Goal: Answer question/provide support: Share knowledge or assist other users

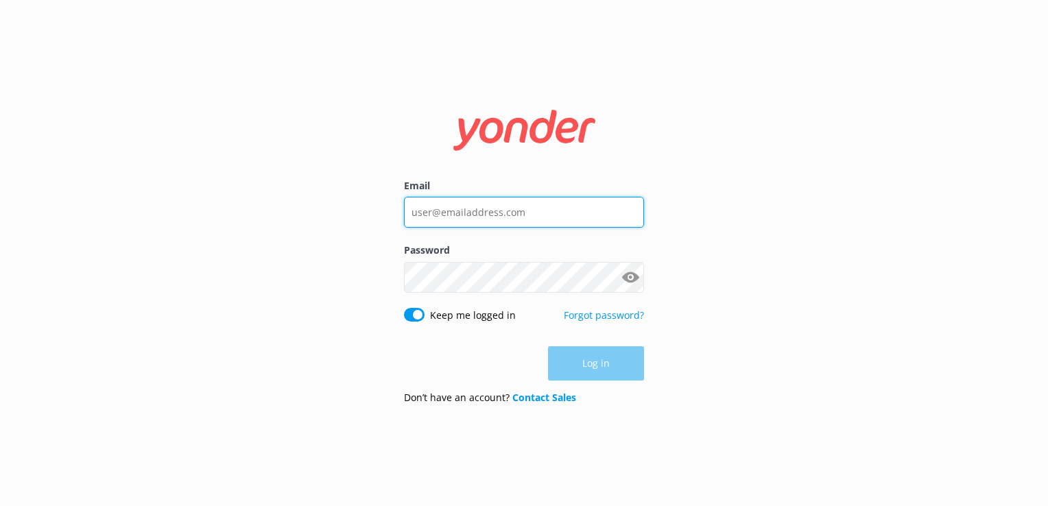
click at [523, 215] on input "Email" at bounding box center [524, 212] width 240 height 31
type input "[EMAIL_ADDRESS][DOMAIN_NAME]"
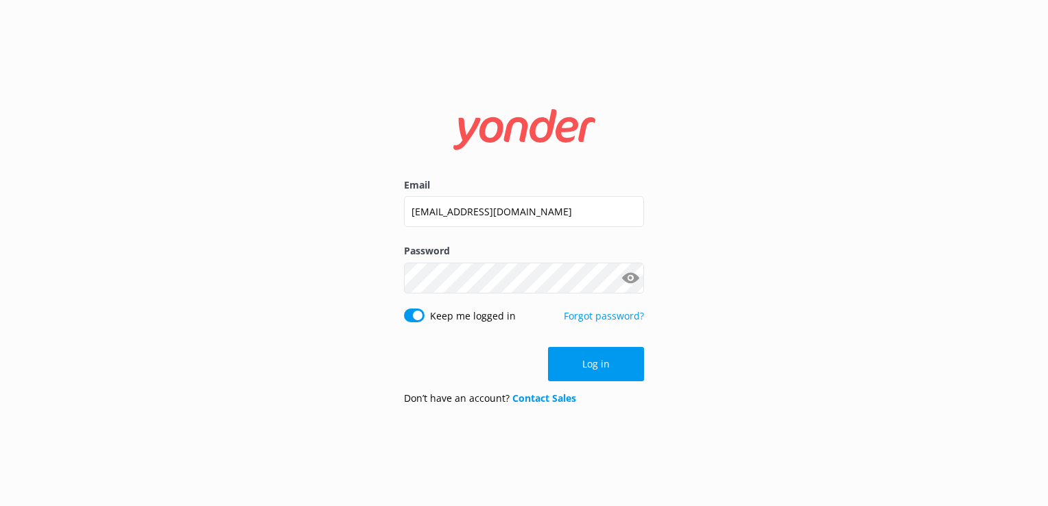
drag, startPoint x: 584, startPoint y: 361, endPoint x: 726, endPoint y: 374, distance: 143.3
click at [593, 364] on button "Log in" at bounding box center [596, 364] width 96 height 34
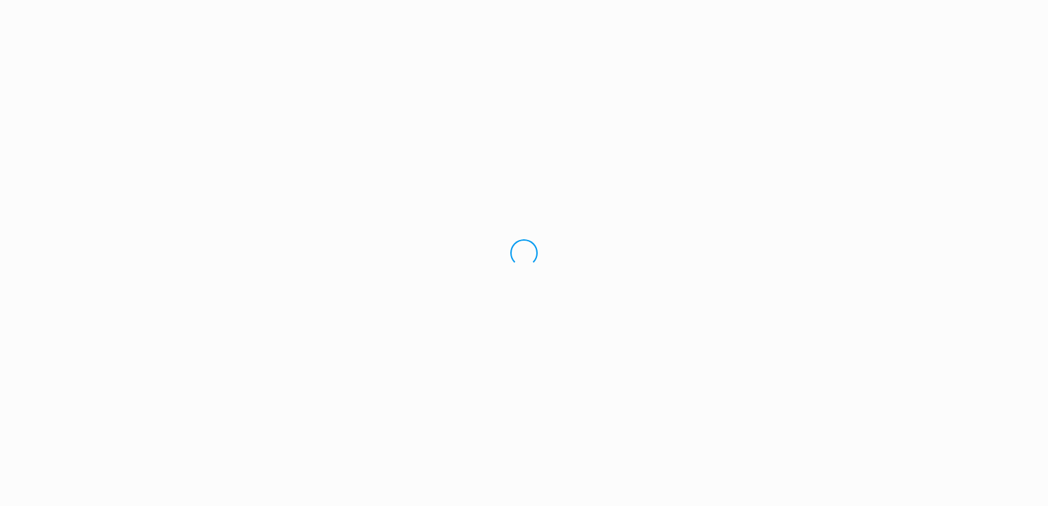
click at [764, 370] on div "Loading.." at bounding box center [524, 253] width 1048 height 506
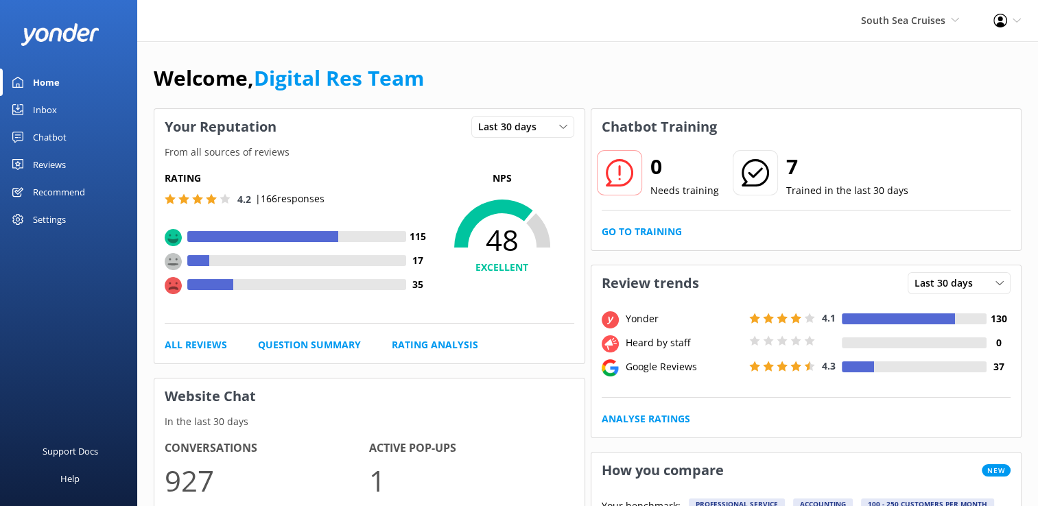
click at [68, 107] on link "Inbox" at bounding box center [68, 109] width 137 height 27
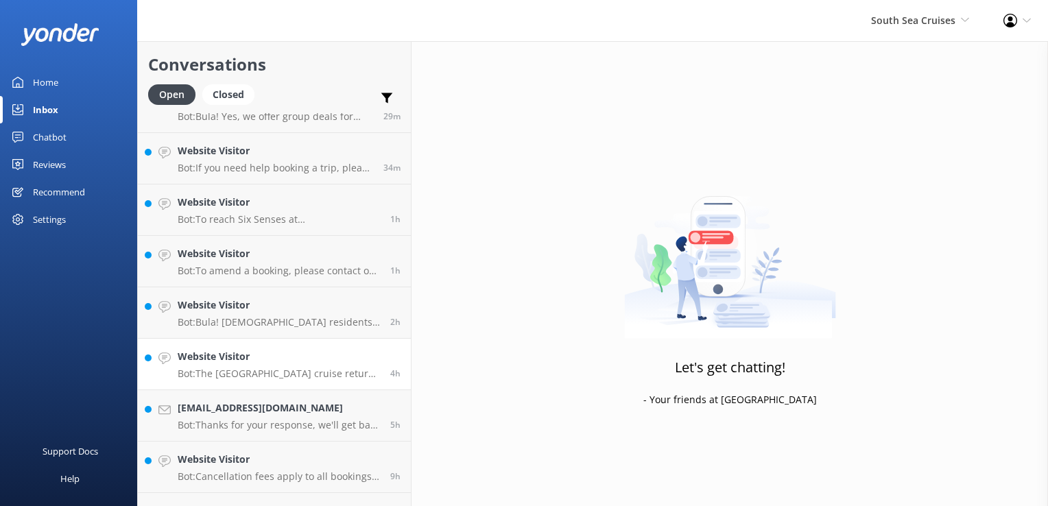
scroll to position [121, 0]
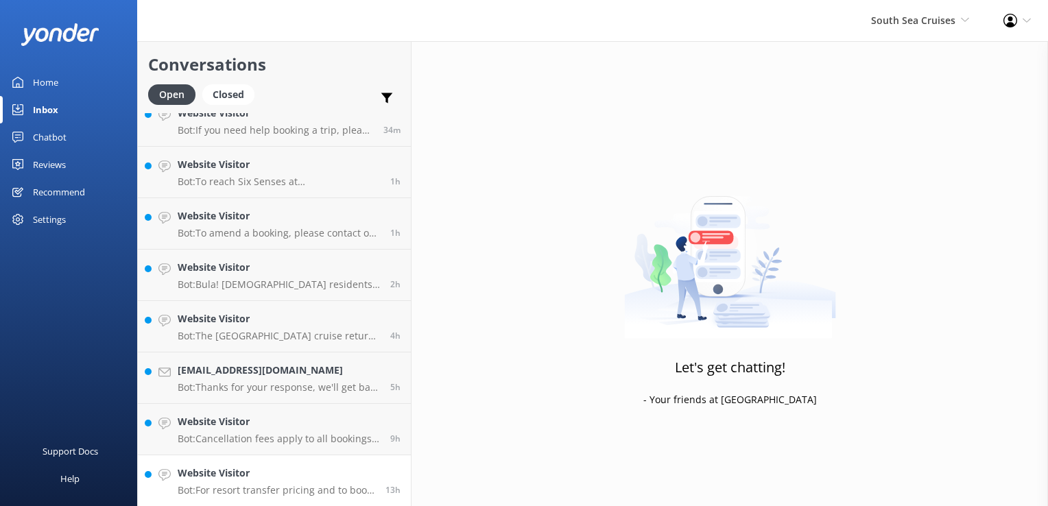
click at [307, 486] on p "Bot: For resort transfer pricing and to book your transfer from [GEOGRAPHIC_DAT…" at bounding box center [277, 490] width 198 height 12
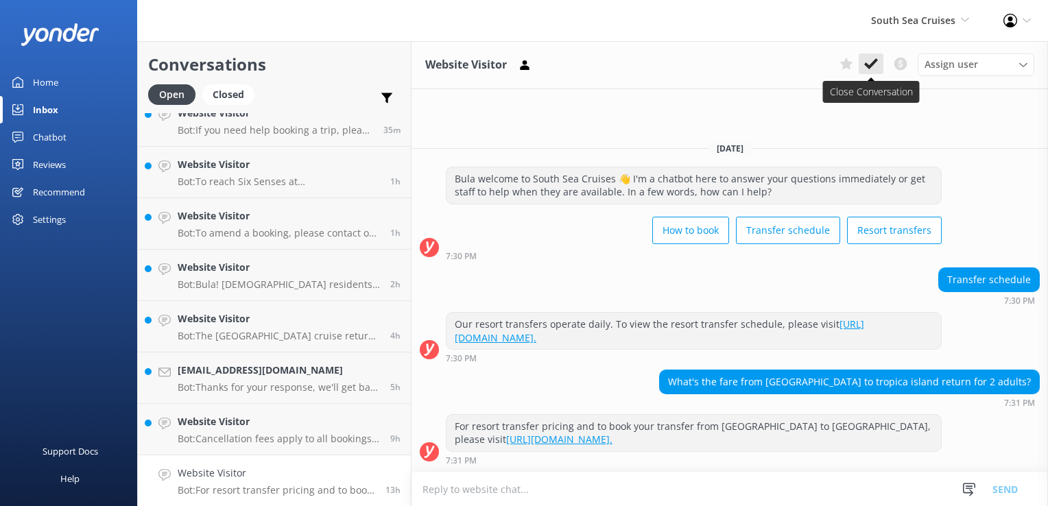
click at [870, 62] on icon at bounding box center [871, 64] width 14 height 14
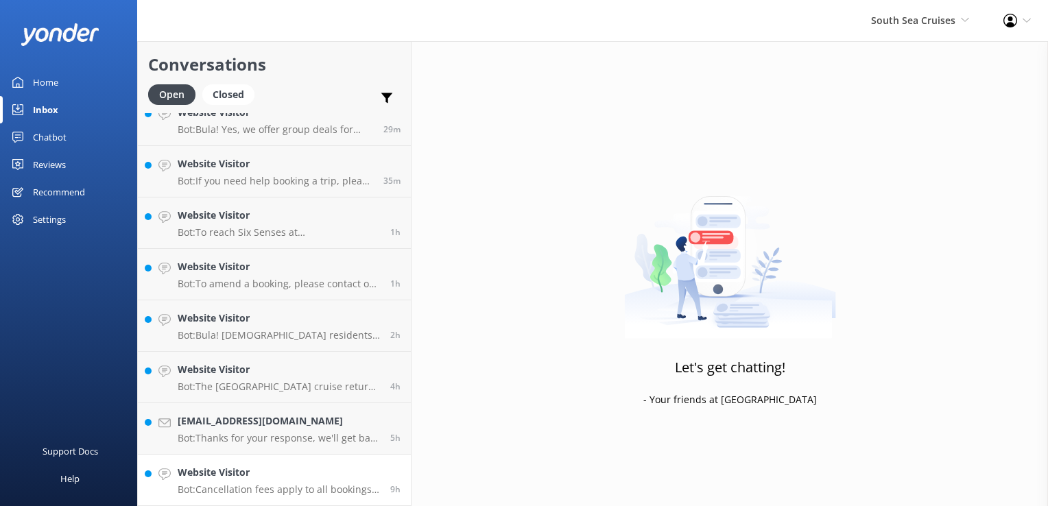
scroll to position [69, 0]
click at [351, 469] on h4 "Website Visitor" at bounding box center [279, 473] width 202 height 15
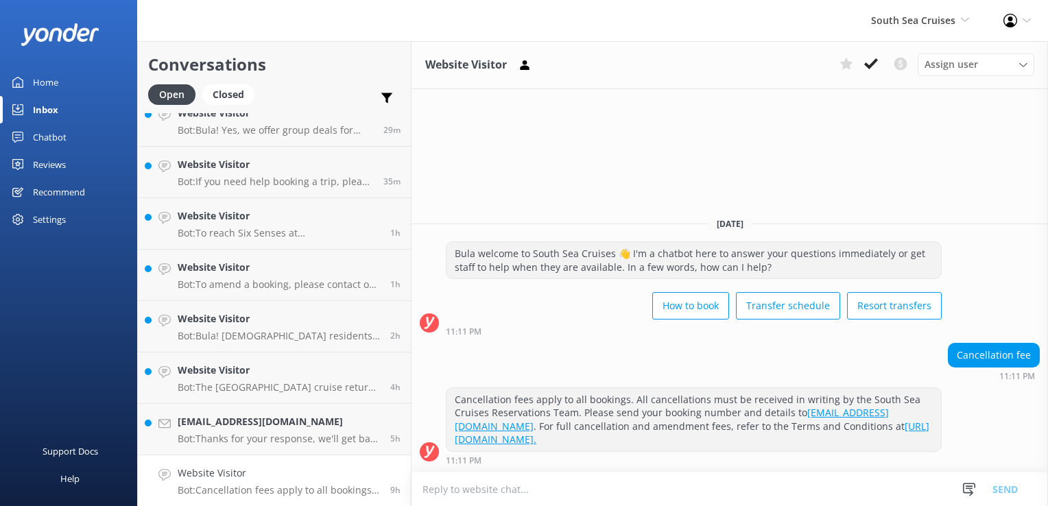
drag, startPoint x: 879, startPoint y: 59, endPoint x: 656, endPoint y: 217, distance: 273.1
click at [879, 59] on button at bounding box center [871, 63] width 25 height 21
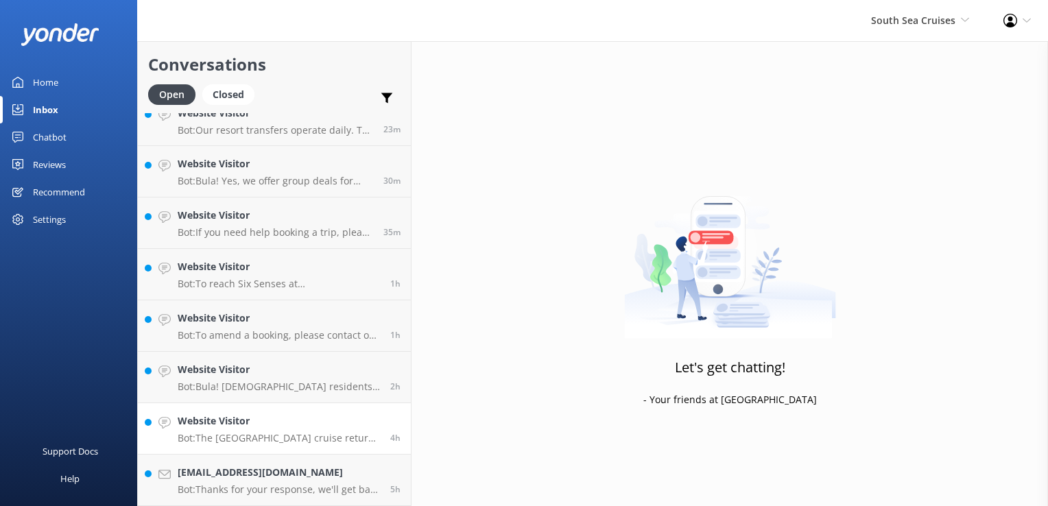
scroll to position [18, 0]
click at [331, 462] on link "[EMAIL_ADDRESS][DOMAIN_NAME] Bot: Thanks for your response, we'll get back to y…" at bounding box center [274, 480] width 273 height 51
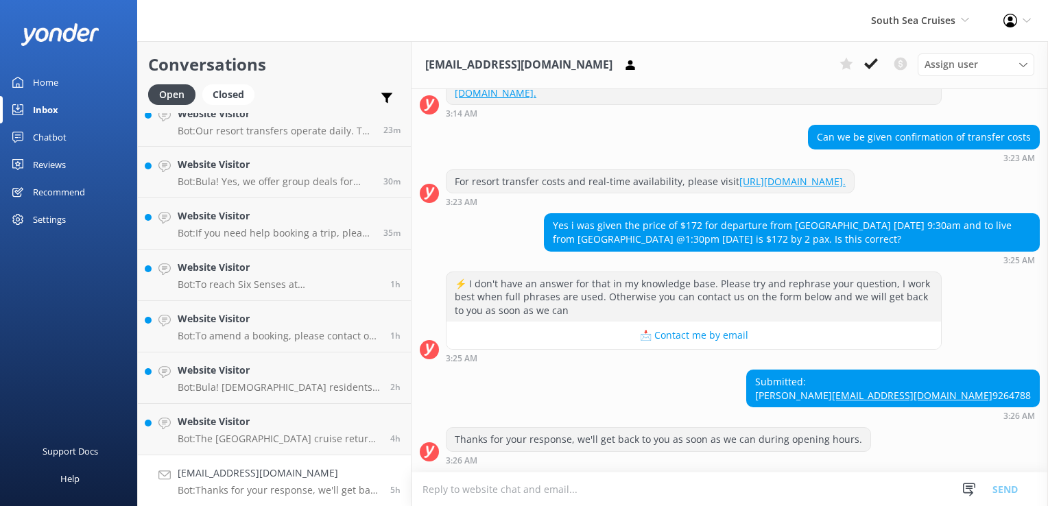
scroll to position [267, 0]
click at [541, 497] on textarea at bounding box center [729, 490] width 636 height 34
type textarea "It is $172.00 per Adult one way."
click at [1007, 490] on button "Send" at bounding box center [1004, 489] width 51 height 34
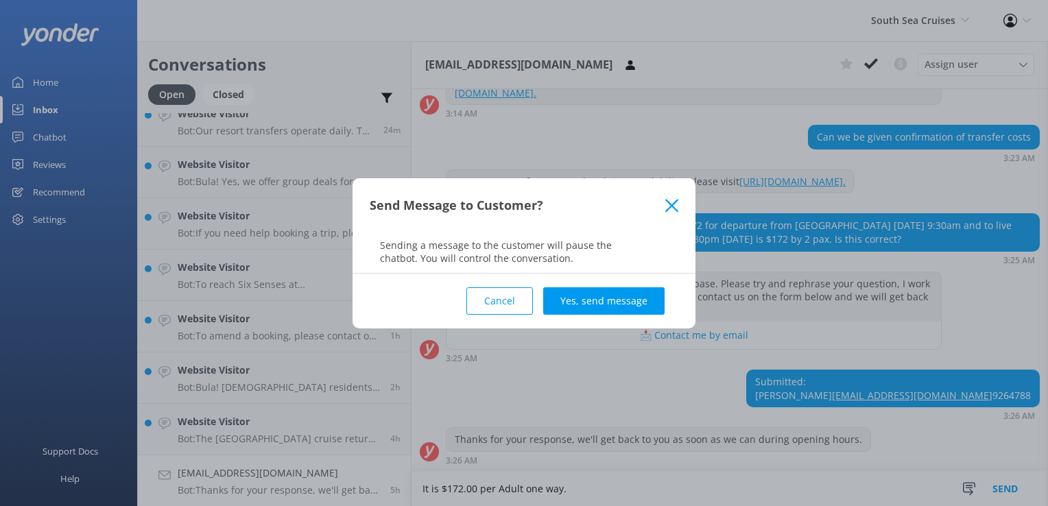
drag, startPoint x: 625, startPoint y: 302, endPoint x: 678, endPoint y: 329, distance: 58.6
click at [625, 302] on button "Yes, send message" at bounding box center [603, 300] width 121 height 27
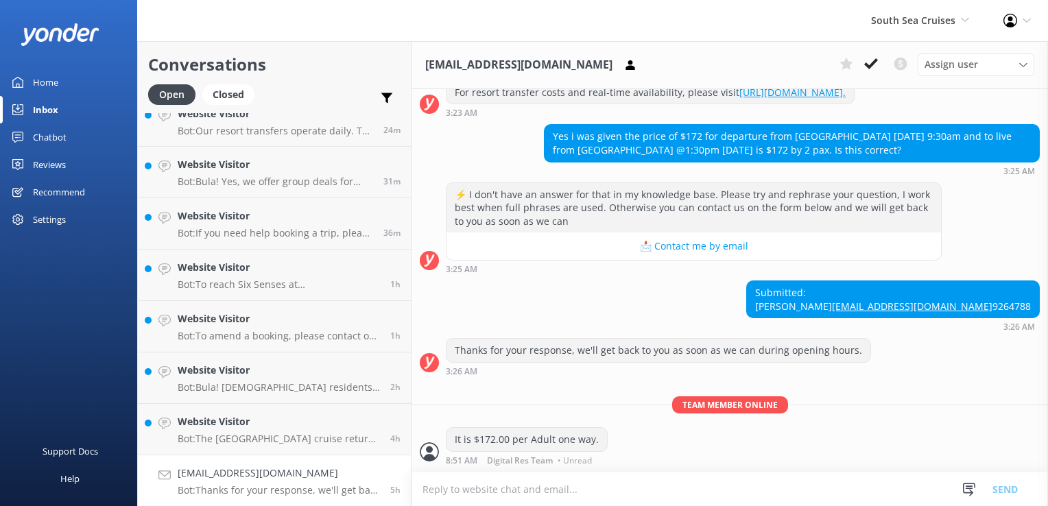
scroll to position [357, 0]
click at [874, 75] on div "Assign user [PERSON_NAME] [PERSON_NAME] Digital Res Team [PERSON_NAME] [PERSON_…" at bounding box center [934, 64] width 200 height 22
click at [869, 60] on icon at bounding box center [871, 64] width 14 height 14
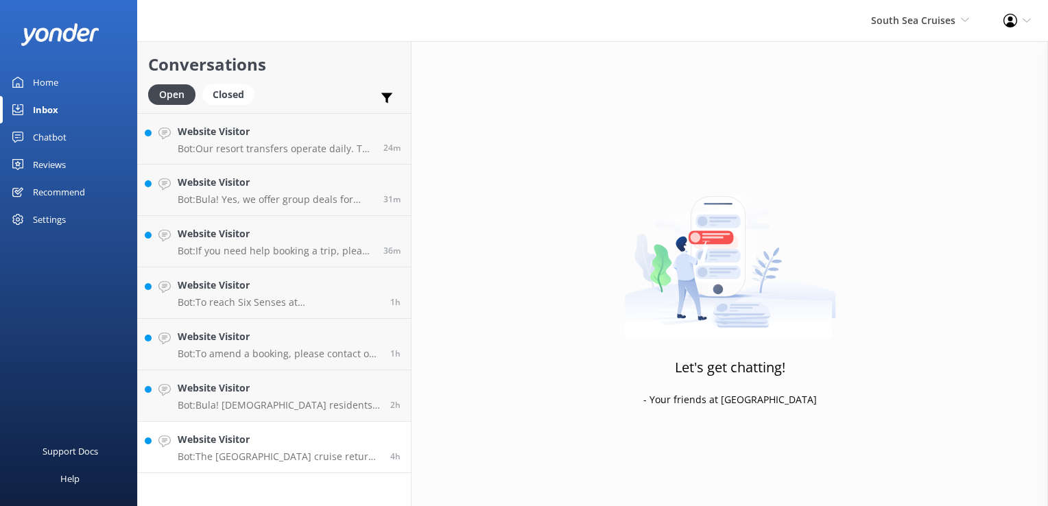
click at [377, 443] on h4 "Website Visitor" at bounding box center [279, 439] width 202 height 15
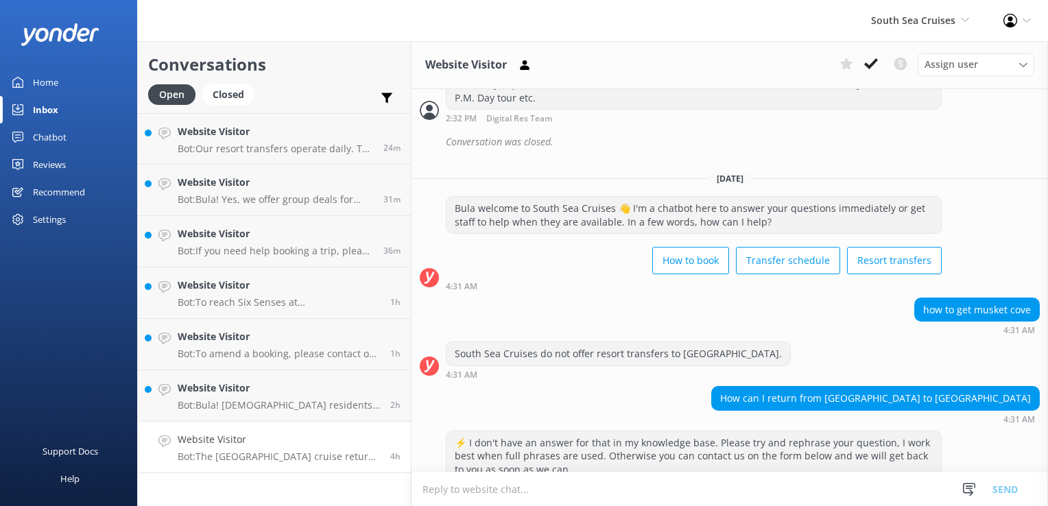
scroll to position [1402, 0]
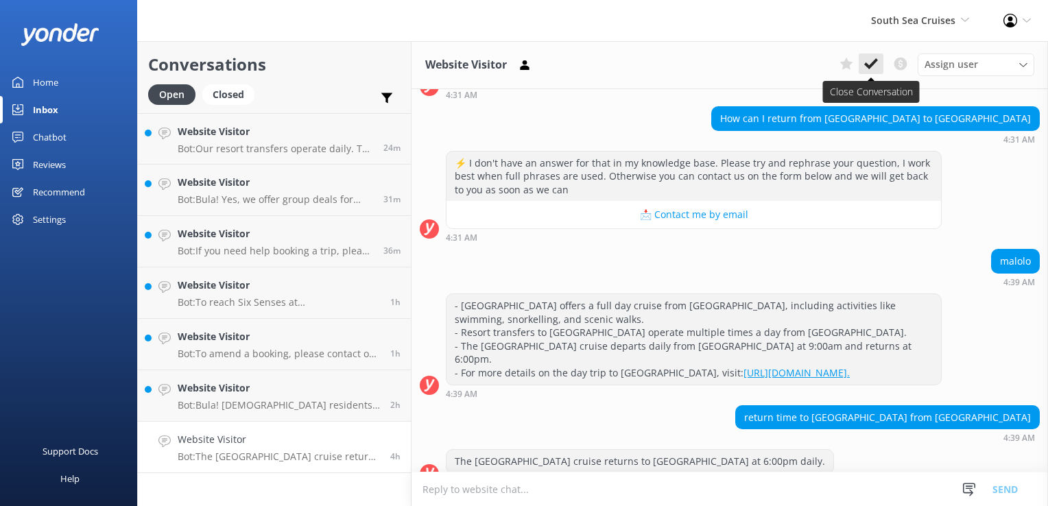
click at [874, 62] on use at bounding box center [871, 63] width 14 height 11
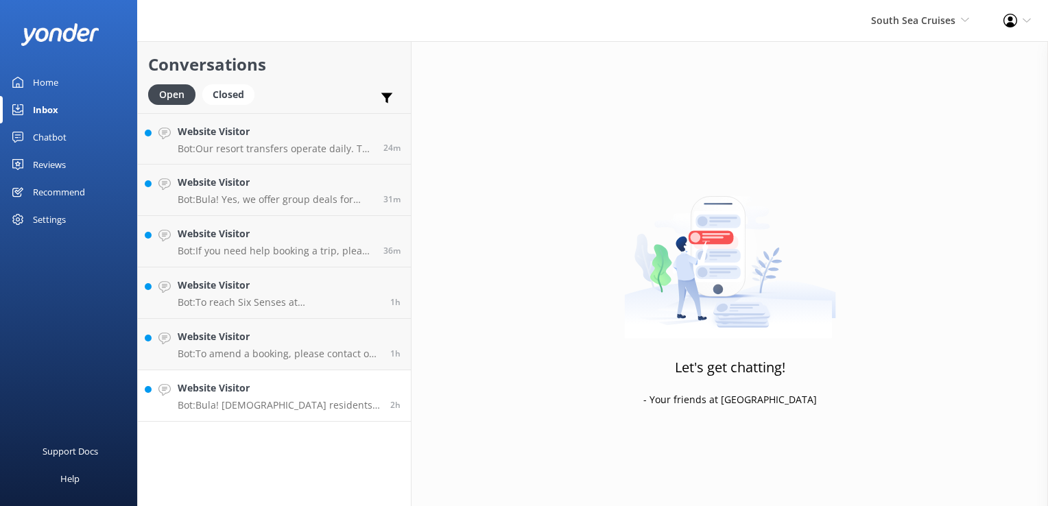
click at [395, 396] on div "2h" at bounding box center [390, 396] width 21 height 30
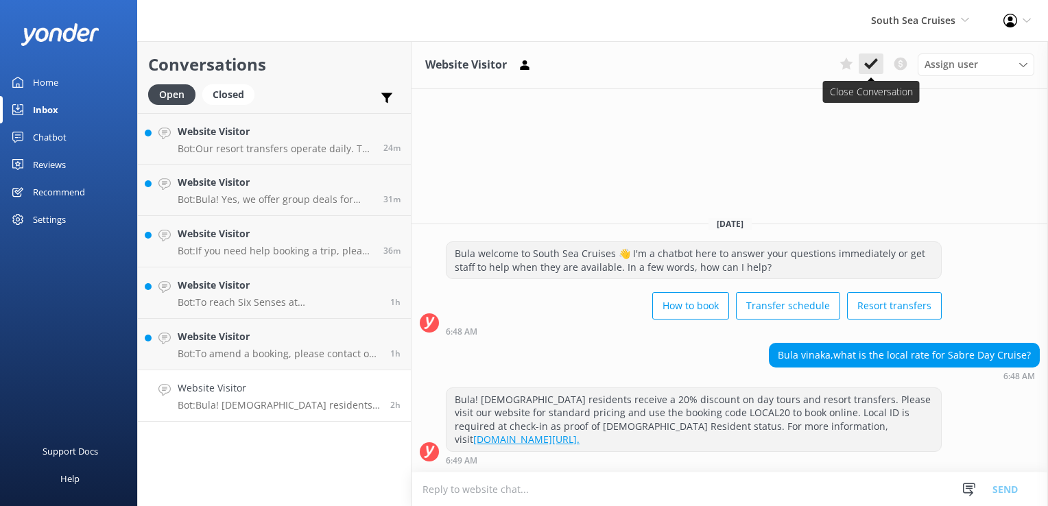
click at [872, 64] on use at bounding box center [871, 63] width 14 height 11
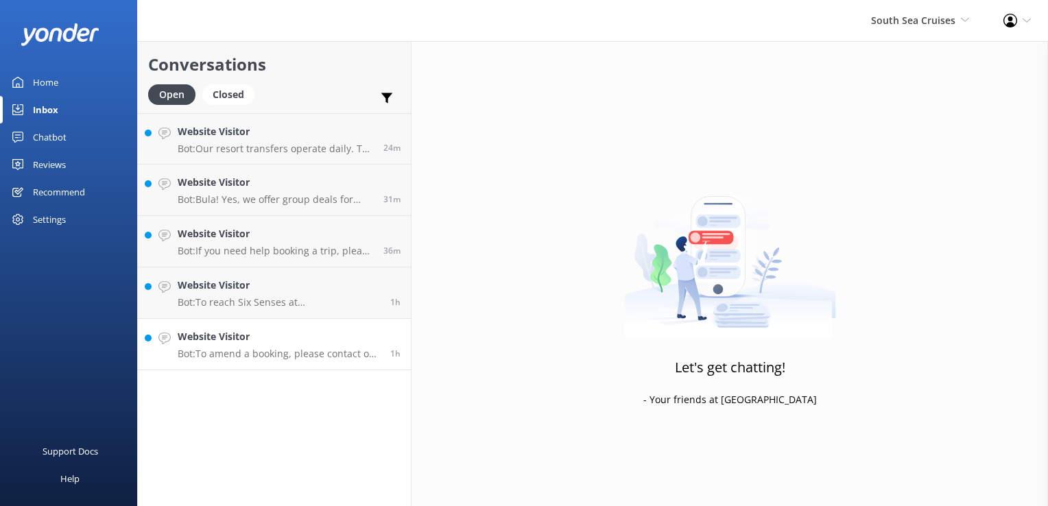
click at [353, 333] on h4 "Website Visitor" at bounding box center [279, 336] width 202 height 15
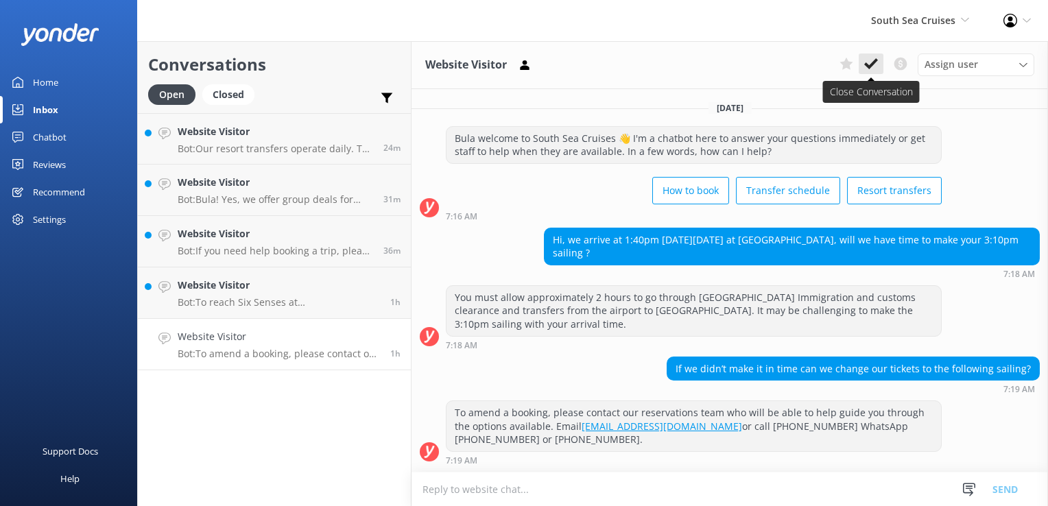
click at [878, 58] on icon at bounding box center [871, 64] width 14 height 14
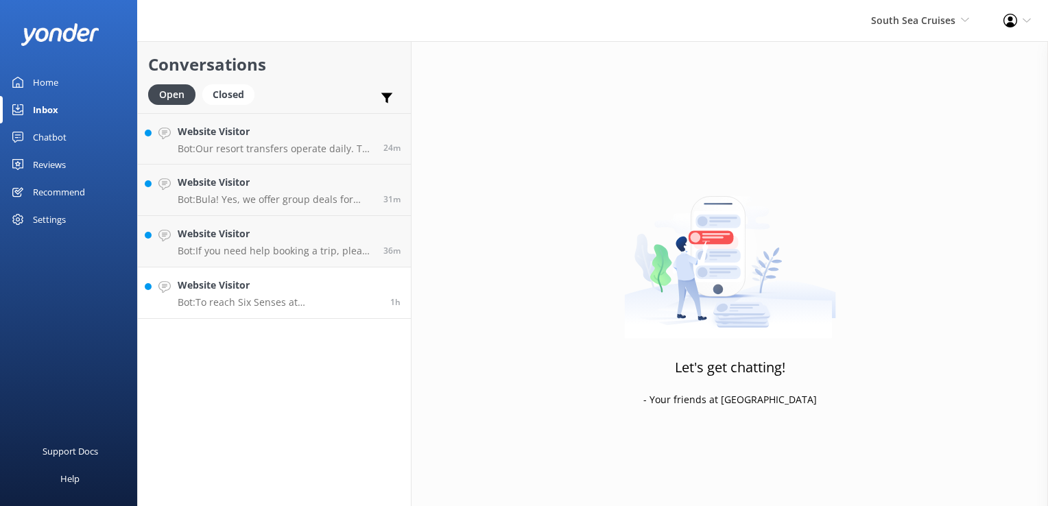
click at [335, 286] on h4 "Website Visitor" at bounding box center [279, 285] width 202 height 15
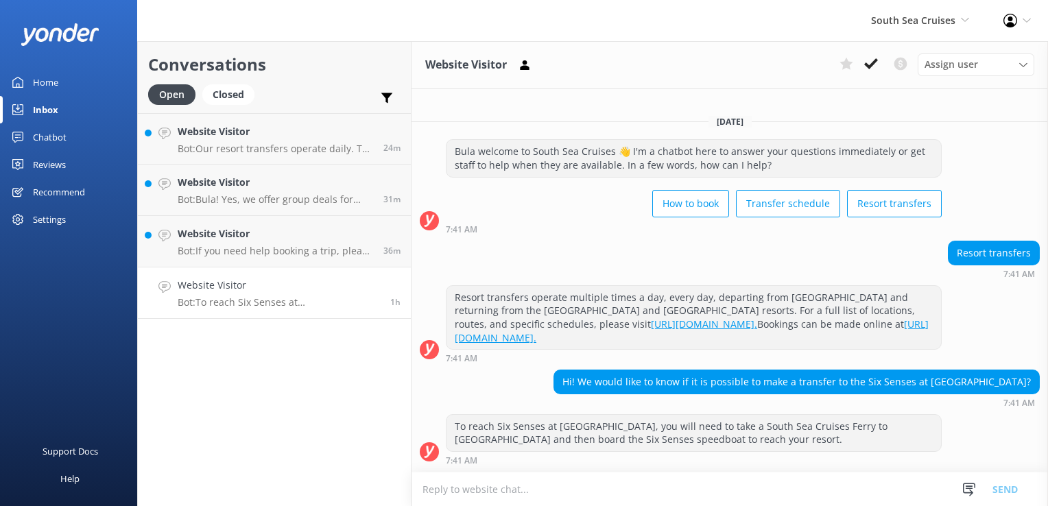
click at [554, 497] on textarea at bounding box center [729, 490] width 636 height 34
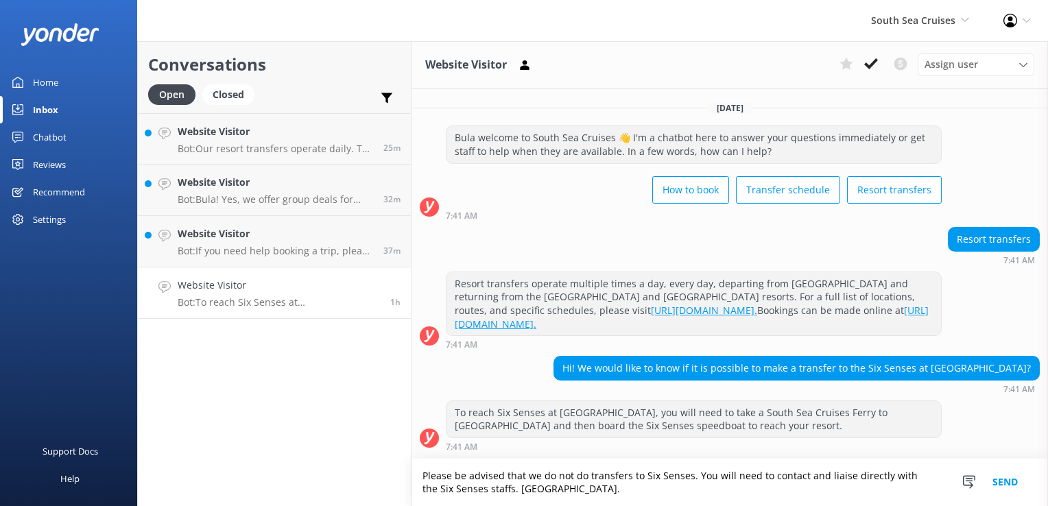
type textarea "Please be advised that we do not do transfers to Six Senses. You will need to c…"
click at [1007, 486] on button "Send" at bounding box center [1004, 482] width 51 height 47
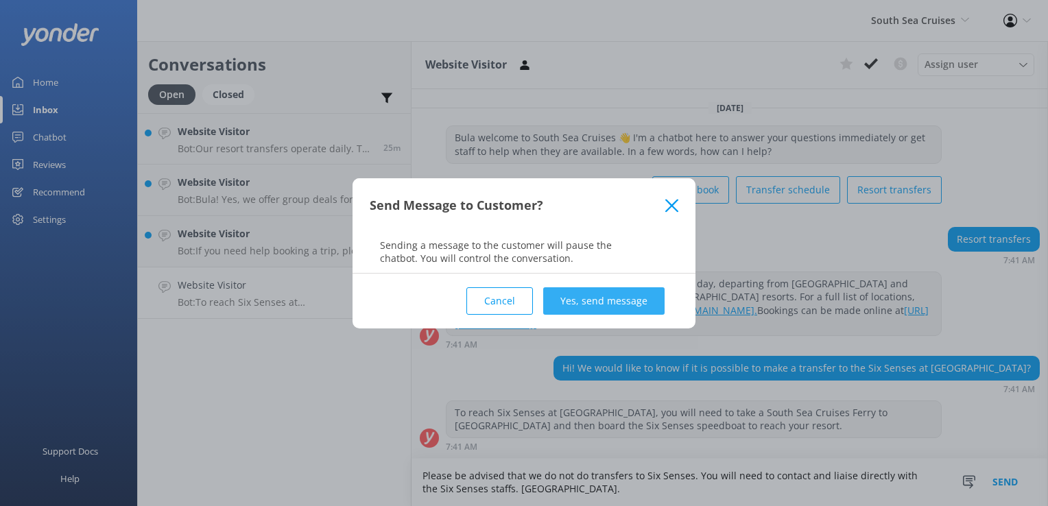
click at [588, 304] on button "Yes, send message" at bounding box center [603, 300] width 121 height 27
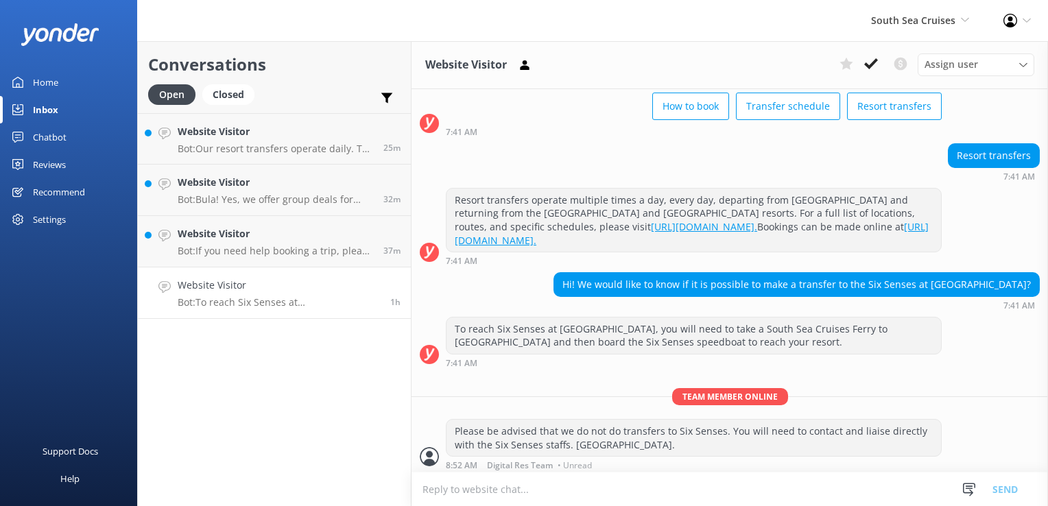
scroll to position [85, 0]
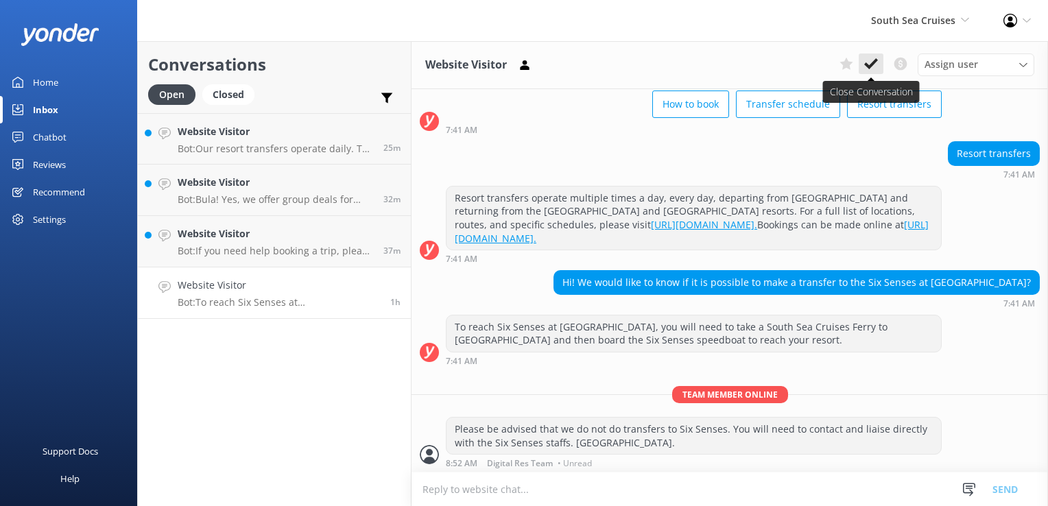
click at [874, 71] on button at bounding box center [871, 63] width 25 height 21
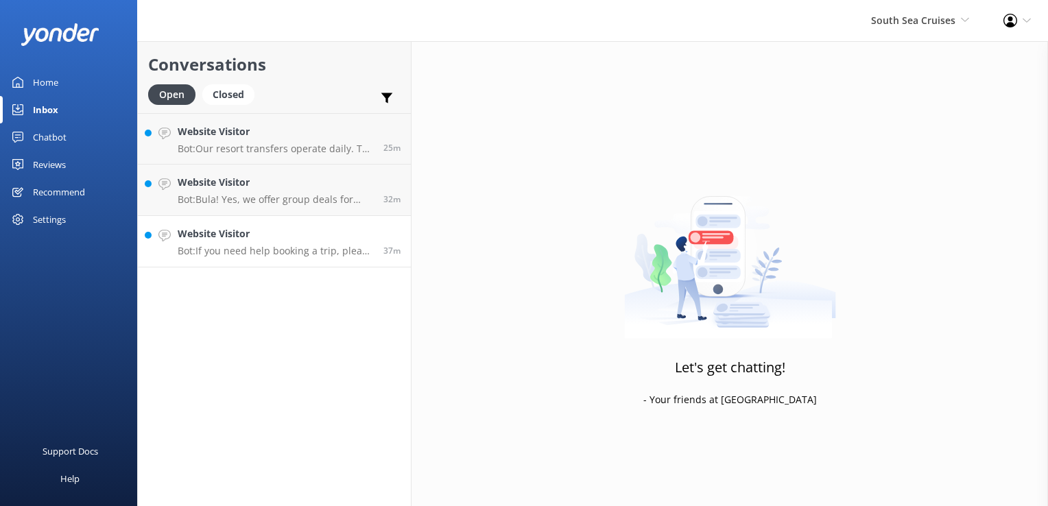
click at [404, 252] on link "Website Visitor Bot: If you need help booking a trip, please call or email us d…" at bounding box center [274, 241] width 273 height 51
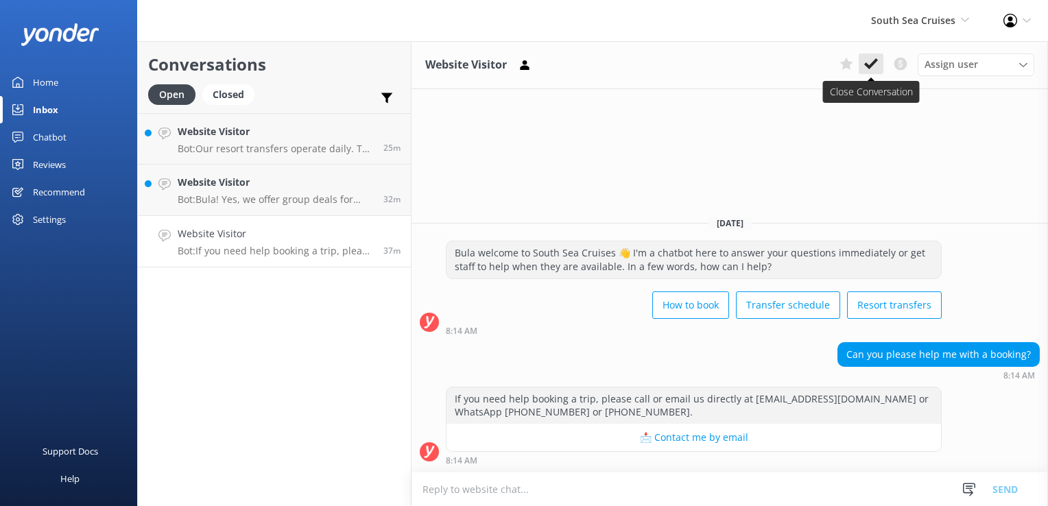
click at [879, 64] on button at bounding box center [871, 63] width 25 height 21
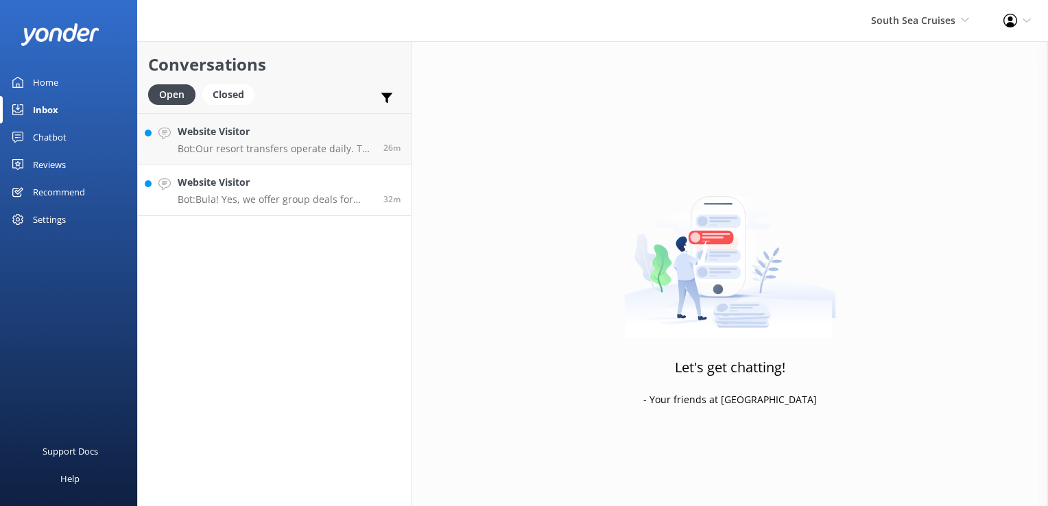
click at [377, 176] on div "32m" at bounding box center [386, 190] width 27 height 30
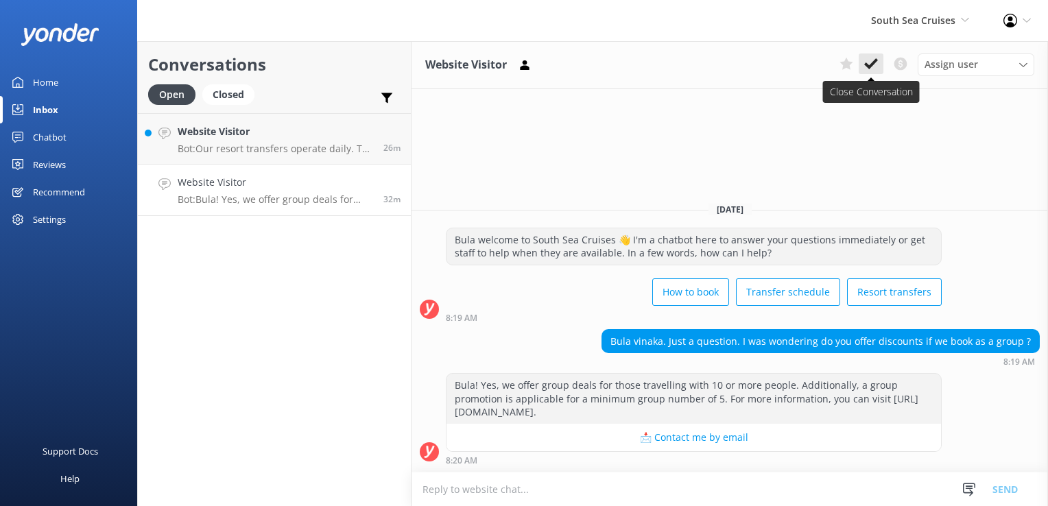
click at [872, 62] on icon at bounding box center [871, 64] width 14 height 14
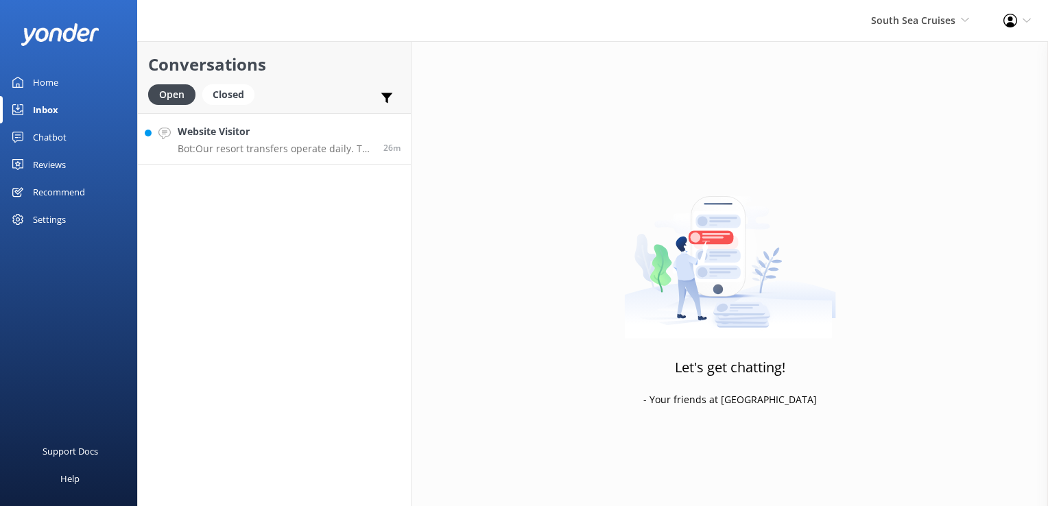
click at [354, 149] on p "Bot: Our resort transfers operate daily. To view the resort transfer schedule, …" at bounding box center [275, 149] width 195 height 12
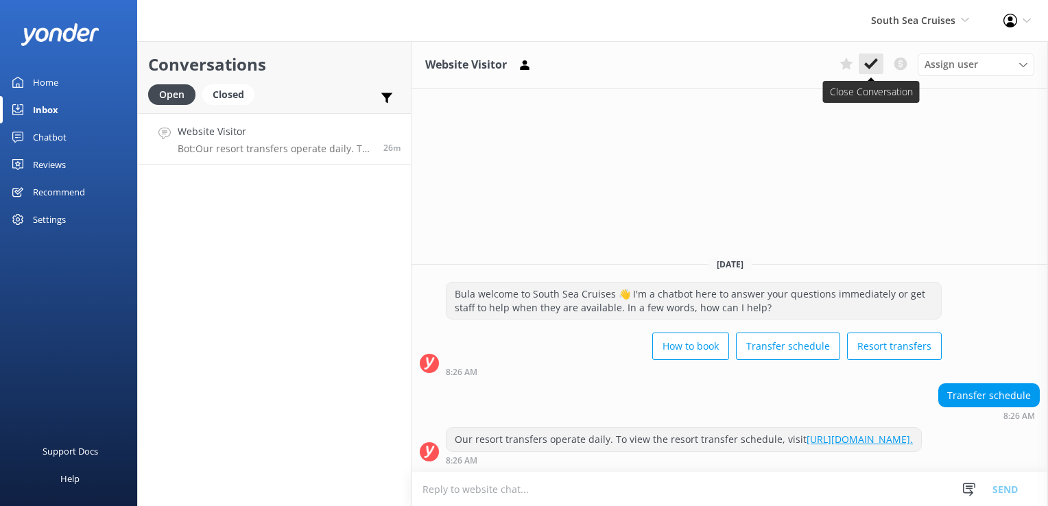
click at [878, 64] on icon at bounding box center [871, 64] width 14 height 14
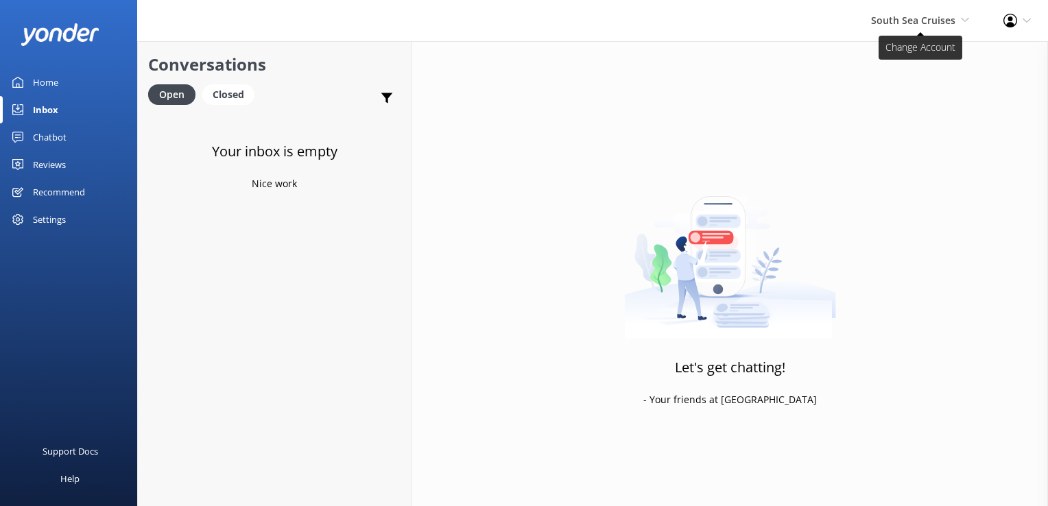
click at [953, 21] on span "South Sea Cruises" at bounding box center [913, 20] width 84 height 13
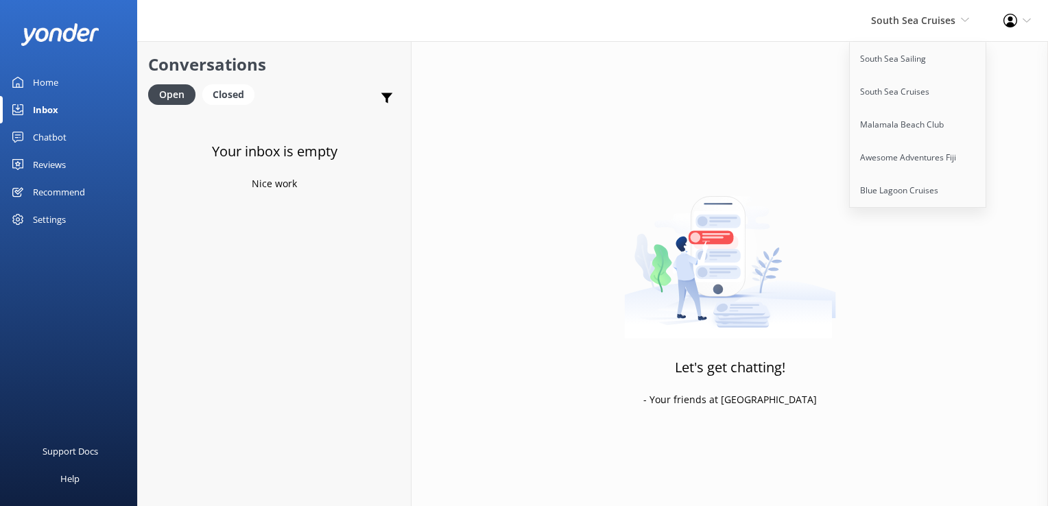
click at [57, 130] on div "Chatbot" at bounding box center [50, 136] width 34 height 27
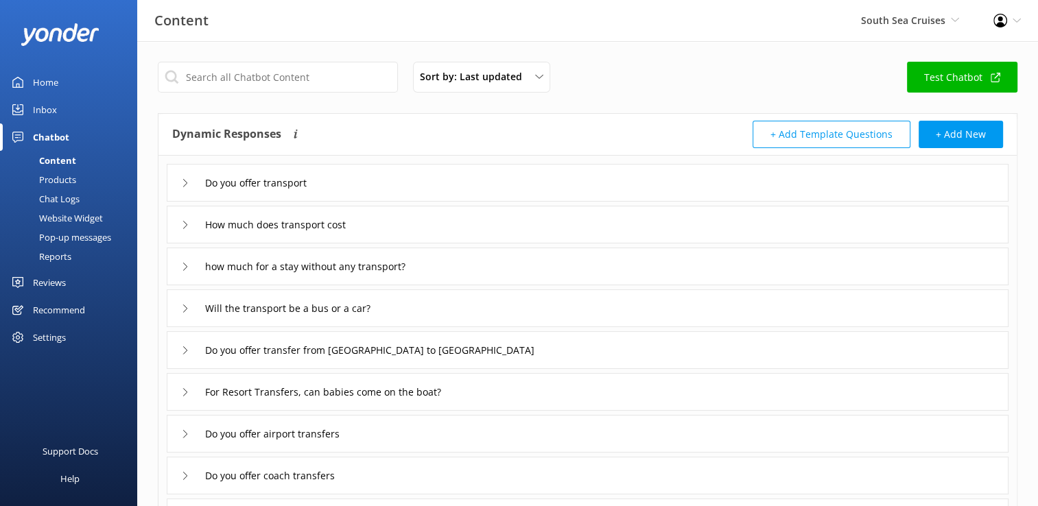
click at [66, 199] on div "Chat Logs" at bounding box center [43, 198] width 71 height 19
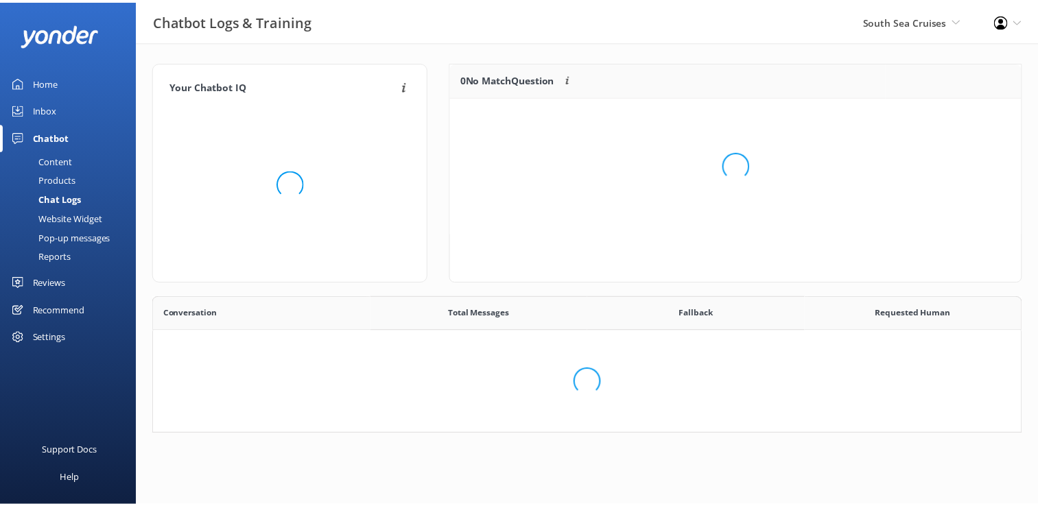
scroll to position [470, 856]
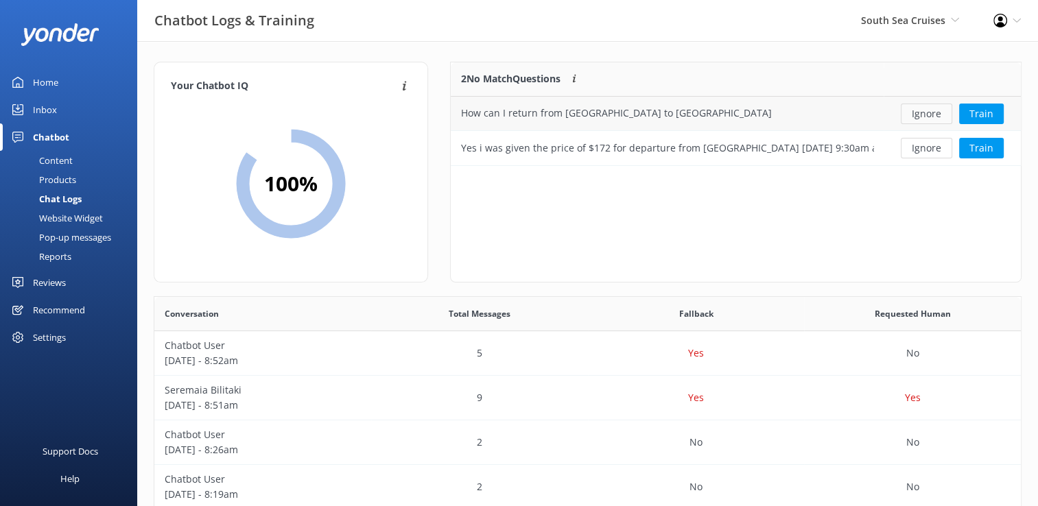
click at [936, 117] on button "Ignore" at bounding box center [925, 114] width 51 height 21
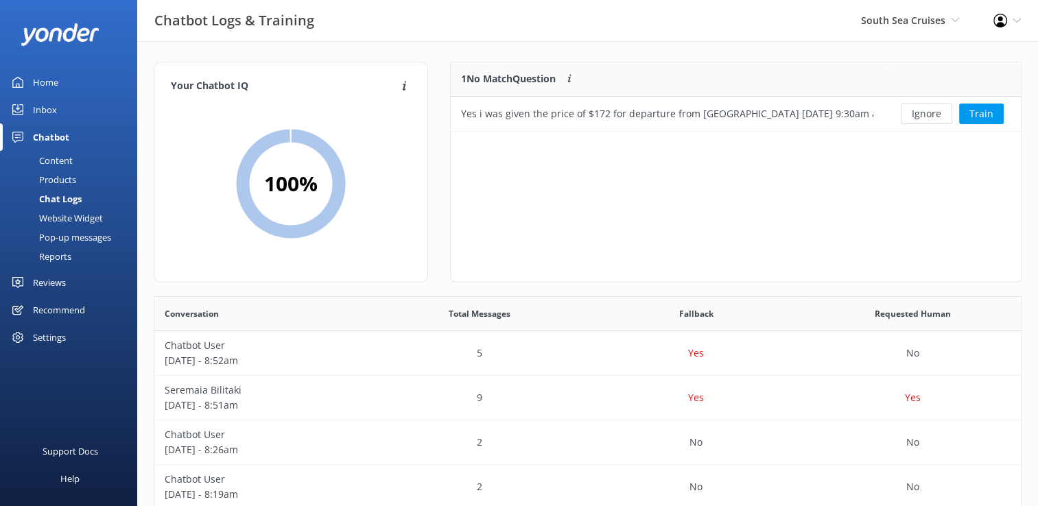
scroll to position [58, 559]
click at [928, 108] on button "Ignore" at bounding box center [925, 114] width 51 height 21
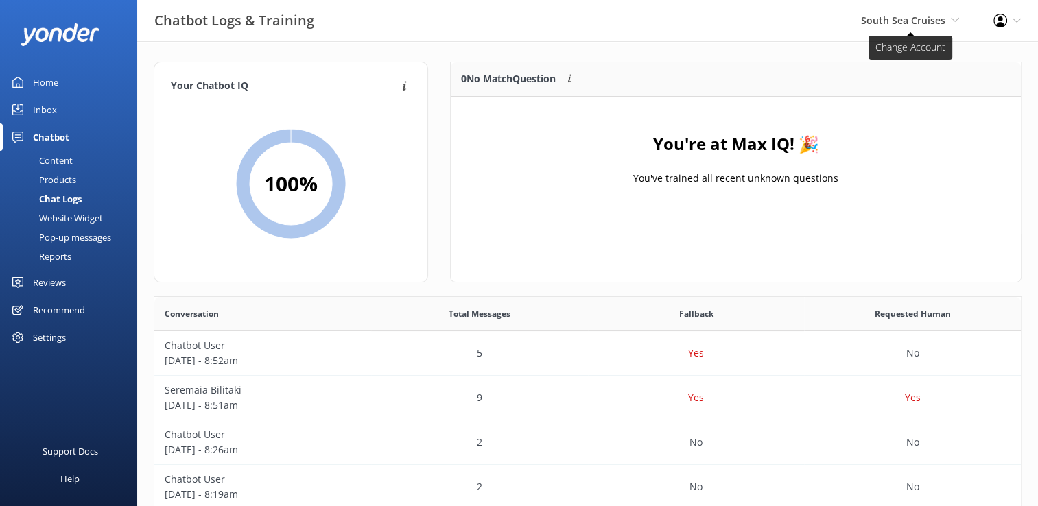
click at [938, 23] on span "South Sea Cruises" at bounding box center [903, 20] width 84 height 13
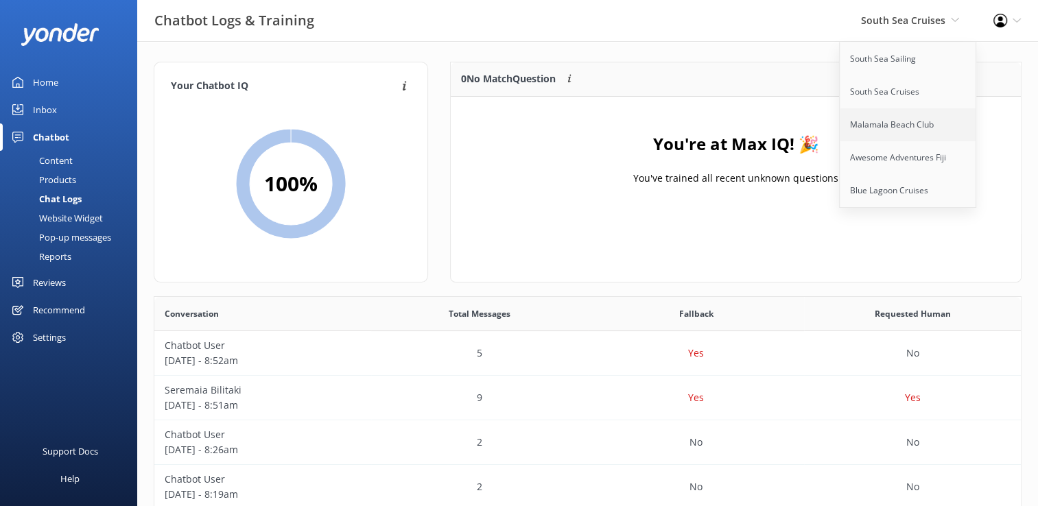
click at [904, 125] on link "Malamala Beach Club" at bounding box center [907, 124] width 137 height 33
